Goal: Task Accomplishment & Management: Manage account settings

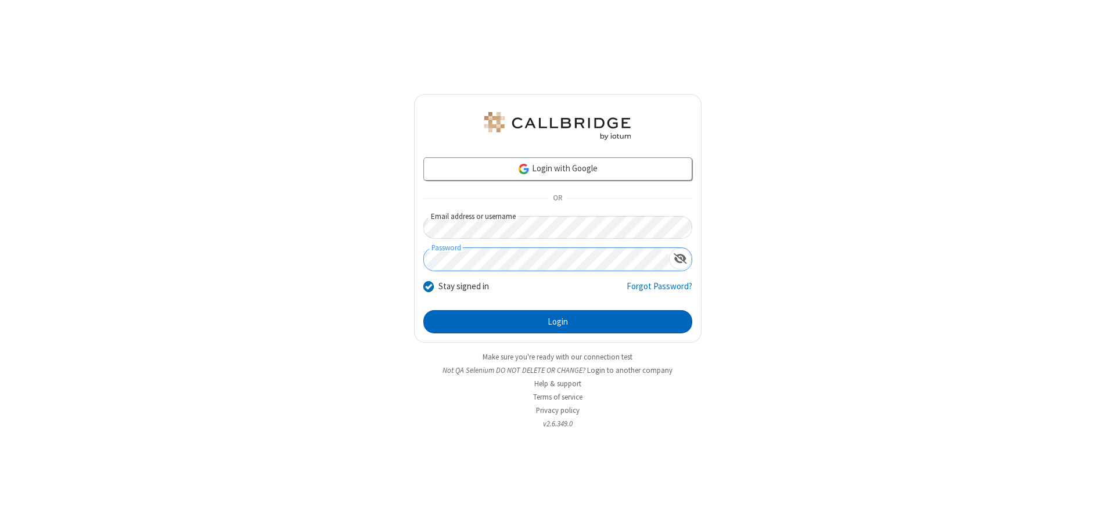
click at [558, 322] on button "Login" at bounding box center [557, 321] width 269 height 23
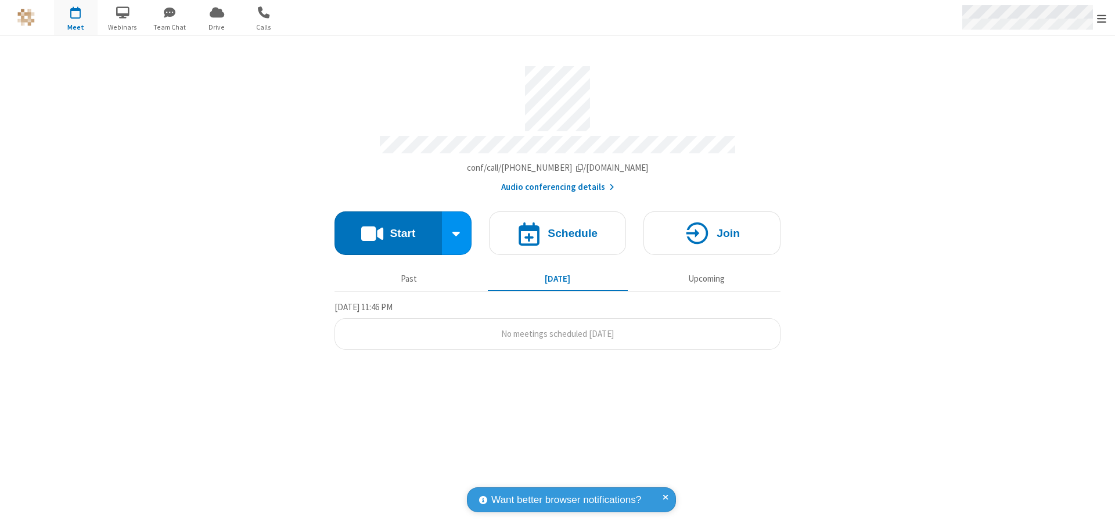
click at [1102, 18] on span "Open menu" at bounding box center [1101, 19] width 9 height 12
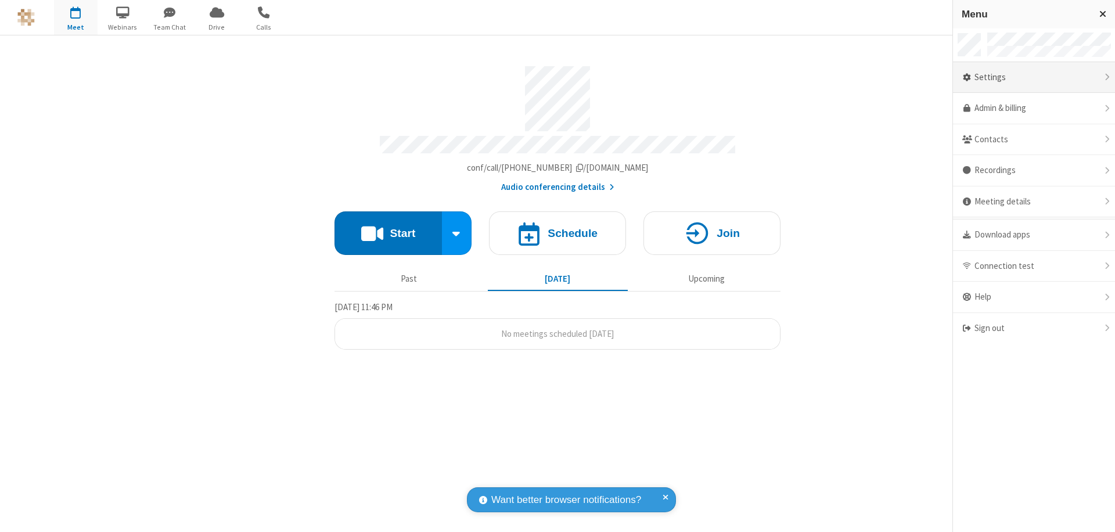
click at [1034, 77] on div "Settings" at bounding box center [1034, 77] width 162 height 31
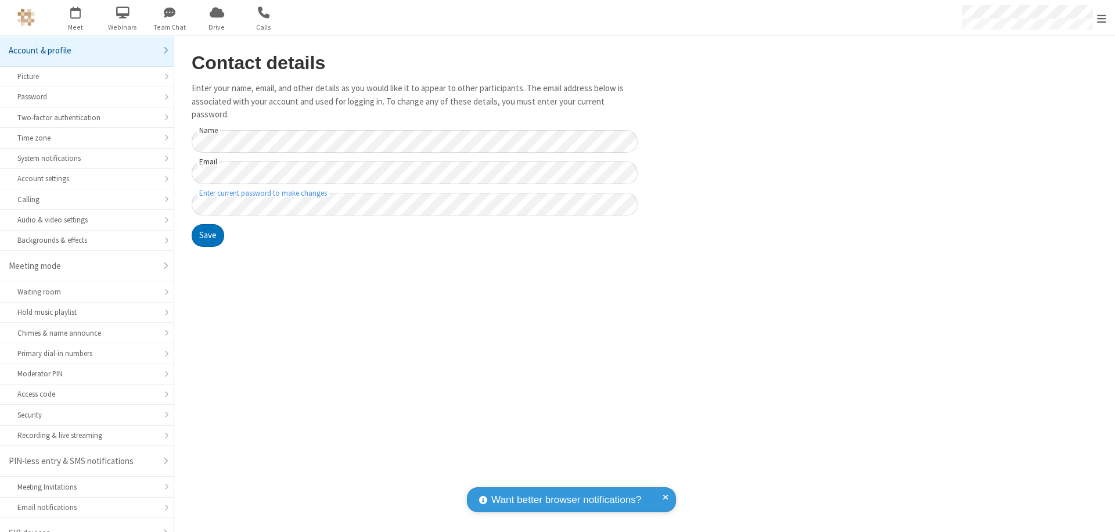
scroll to position [16, 0]
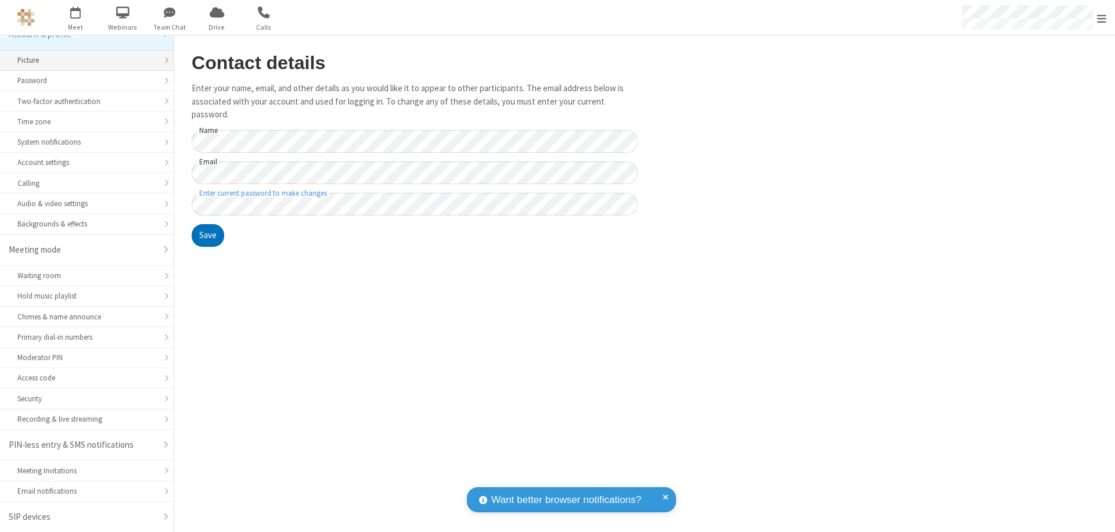
click at [82, 60] on div "Picture" at bounding box center [86, 60] width 139 height 11
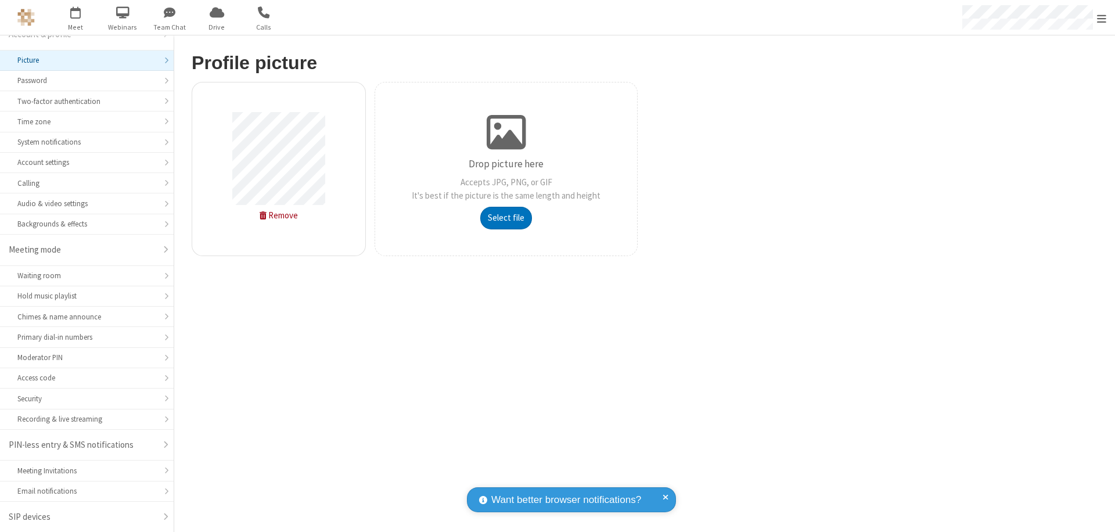
type input "C:\fakepath\avatar_image_test_2.jpg"
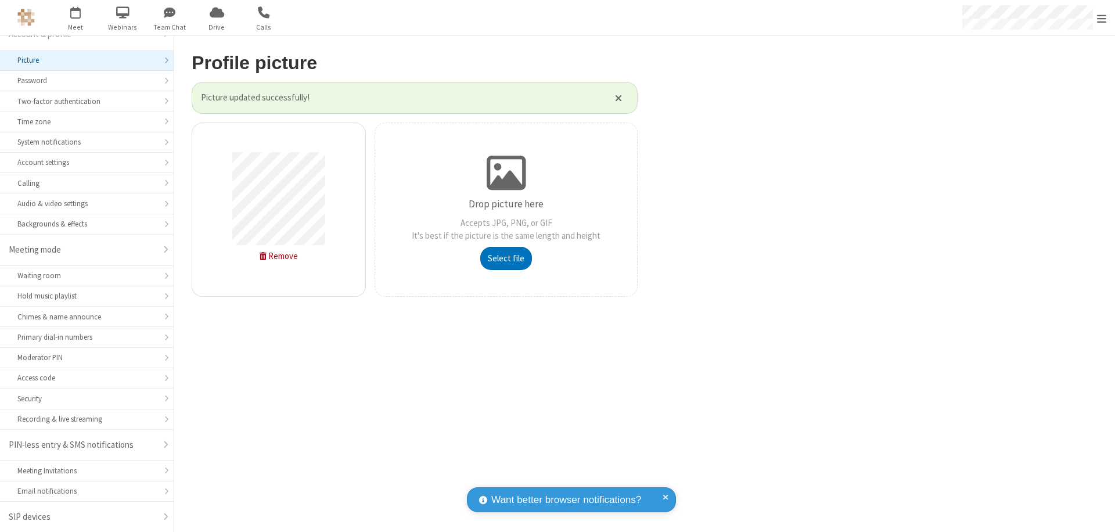
click at [1102, 18] on span "Open menu" at bounding box center [1101, 19] width 9 height 12
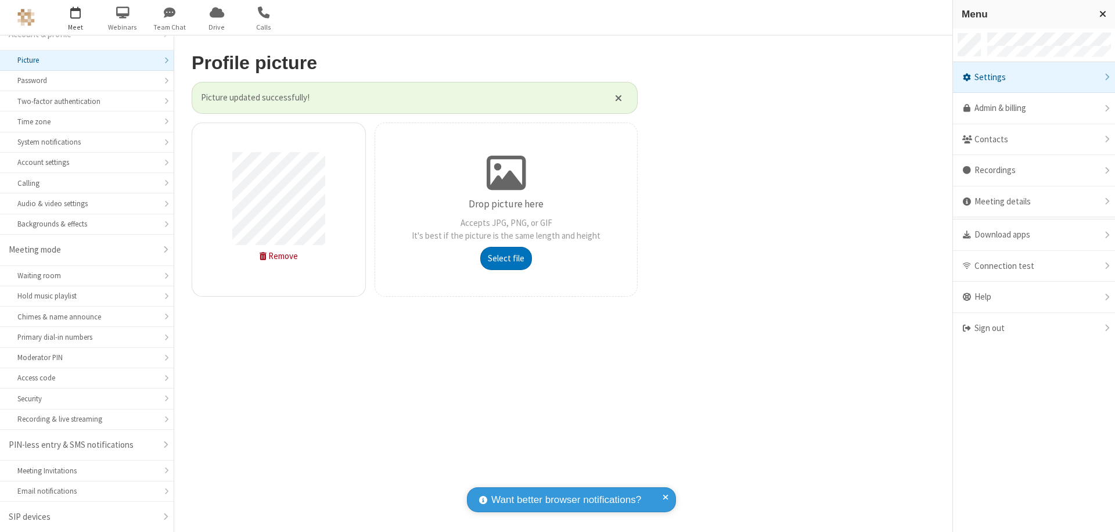
click at [76, 17] on span "button" at bounding box center [76, 12] width 44 height 20
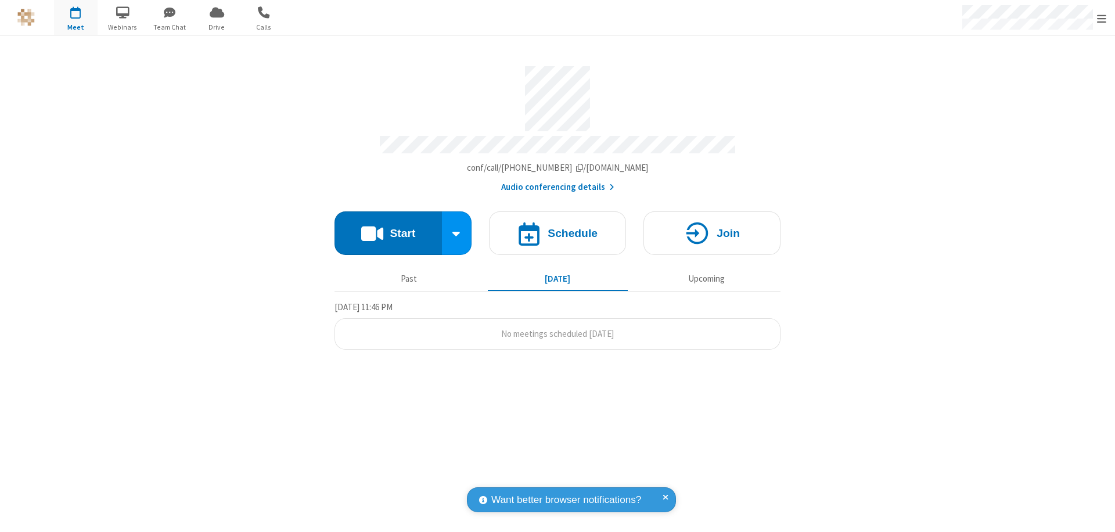
click at [388, 228] on button "Start" at bounding box center [388, 233] width 107 height 44
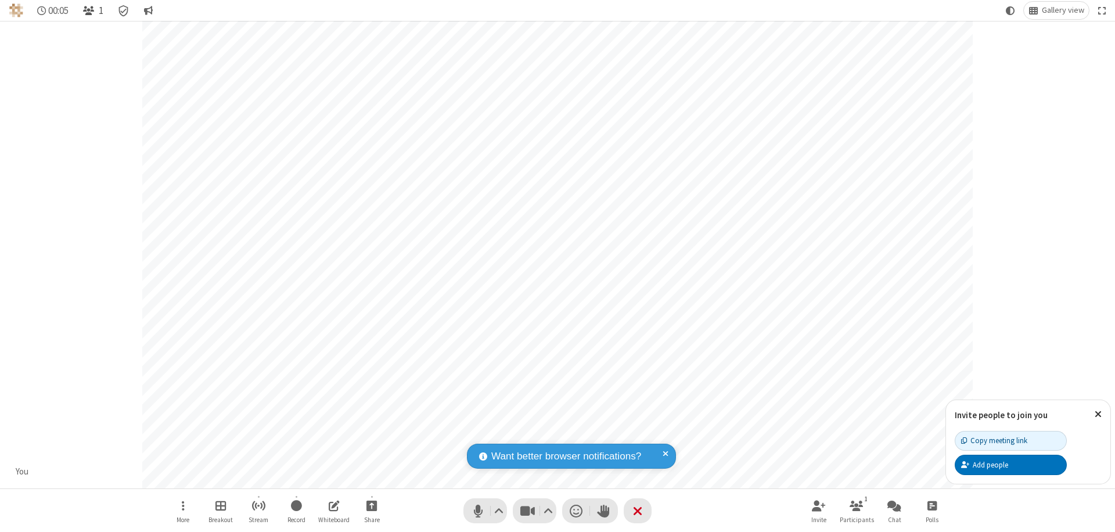
click at [90, 10] on span "Open participant list" at bounding box center [88, 10] width 11 height 11
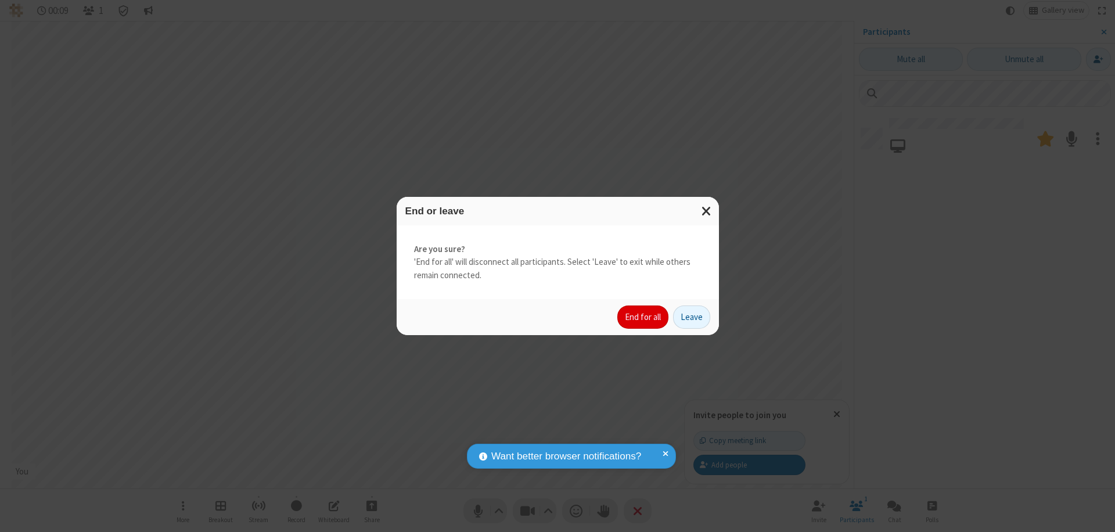
click at [644, 317] on button "End for all" at bounding box center [642, 316] width 51 height 23
